Goal: Navigation & Orientation: Understand site structure

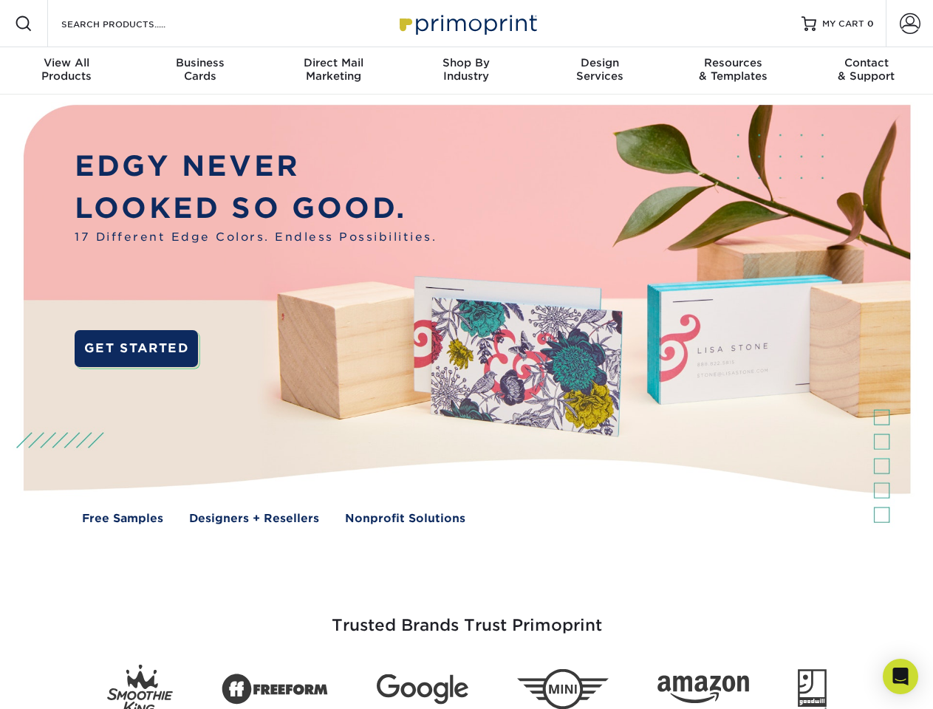
click at [466, 355] on img at bounding box center [465, 326] width 923 height 462
click at [24, 24] on span at bounding box center [24, 24] width 18 height 18
click at [909, 24] on span at bounding box center [910, 23] width 21 height 21
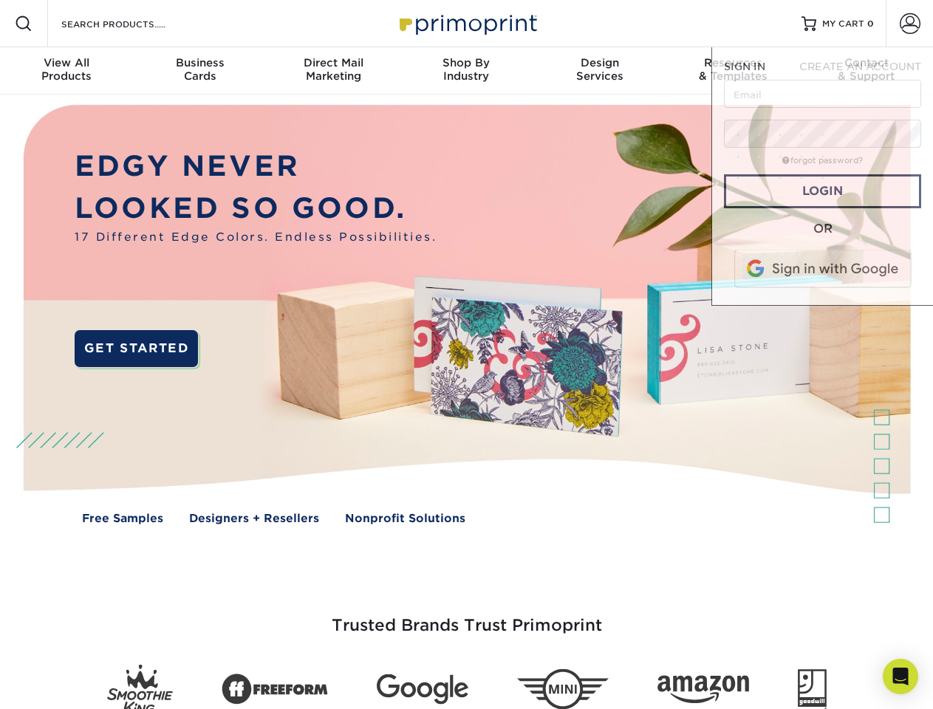
click at [66, 71] on div "View All Products" at bounding box center [66, 69] width 133 height 27
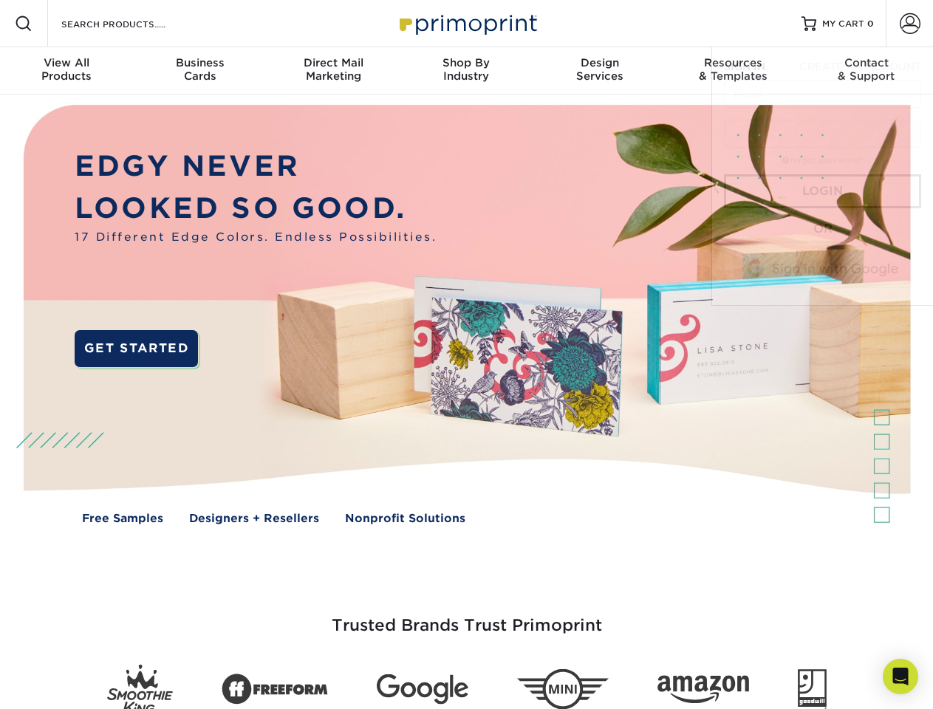
click at [199, 71] on div "Business Cards" at bounding box center [199, 69] width 133 height 27
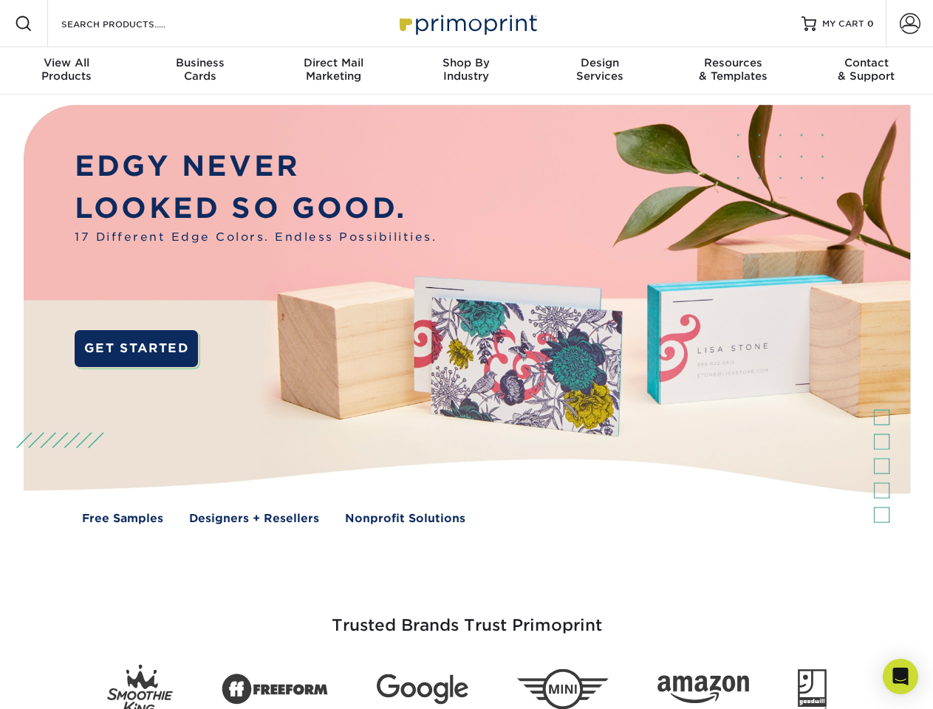
click at [333, 71] on div "Direct Mail Marketing" at bounding box center [333, 69] width 133 height 27
click at [466, 71] on div "Shop By Industry" at bounding box center [466, 69] width 133 height 27
click at [600, 71] on div "Design Services" at bounding box center [599, 69] width 133 height 27
click at [733, 71] on div "Resources & Templates" at bounding box center [732, 69] width 133 height 27
click at [867, 71] on div "Contact & Support" at bounding box center [866, 69] width 133 height 27
